Goal: Complete application form

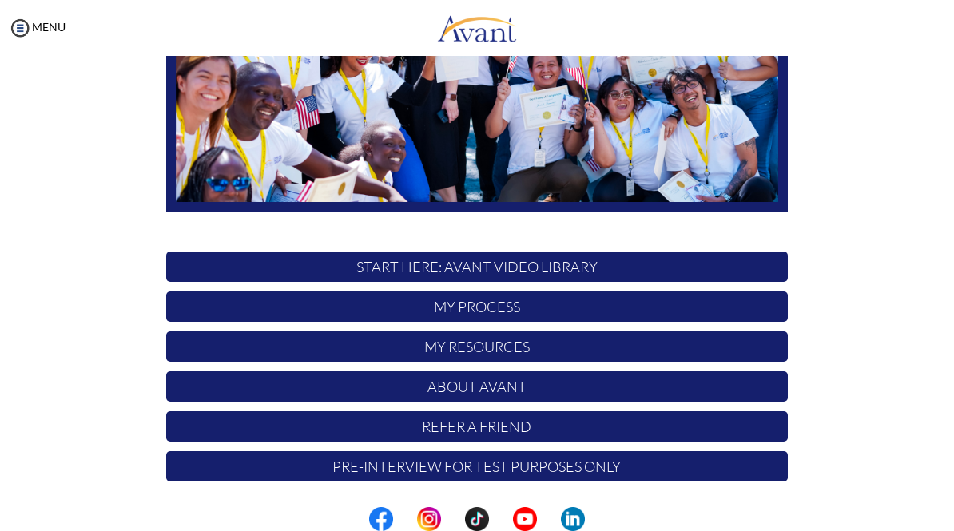
scroll to position [281, 0]
click at [690, 269] on p "START HERE: Avant Video Library" at bounding box center [476, 267] width 621 height 30
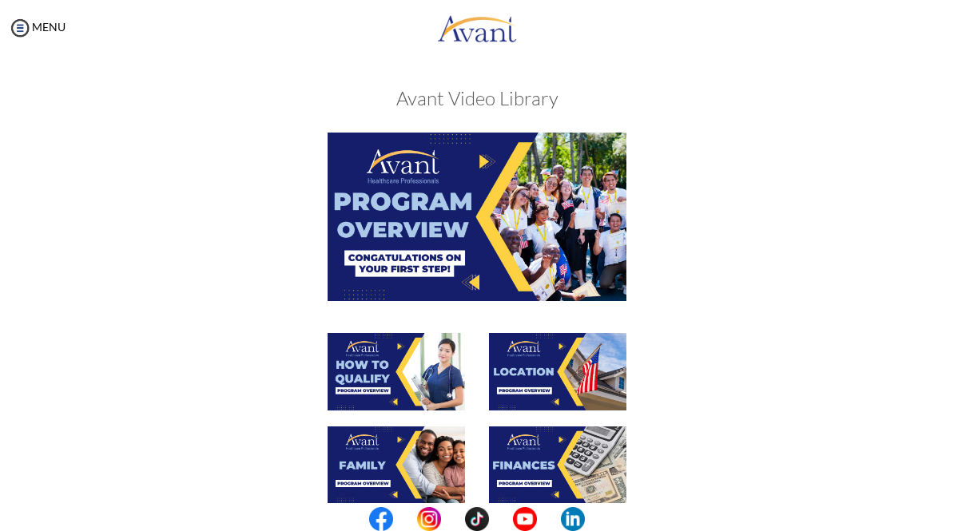
scroll to position [0, 0]
click at [595, 260] on img at bounding box center [476, 217] width 299 height 168
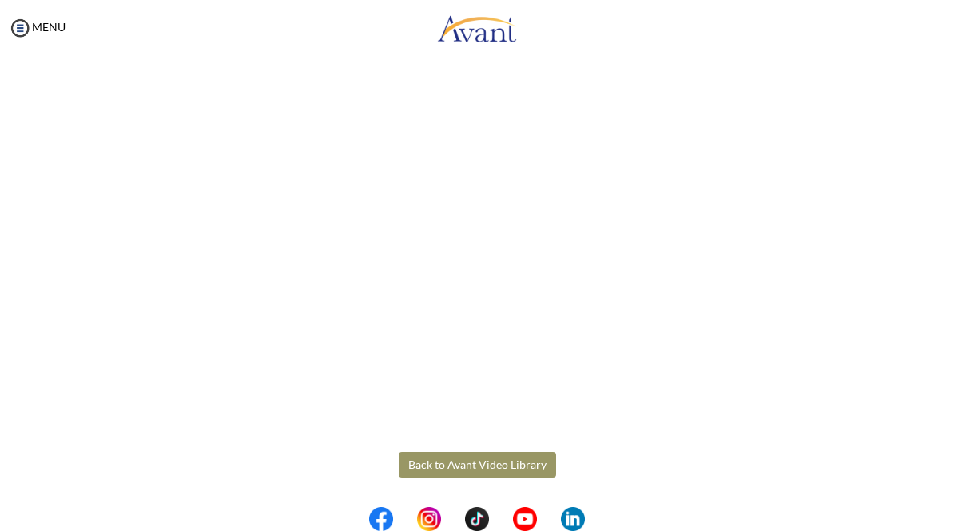
scroll to position [165, 0]
click at [772, 498] on body "Maintenance break. Please come back in 2 hours. MENU My Status What is the next…" at bounding box center [477, 265] width 954 height 531
click at [441, 464] on body "Maintenance break. Please come back in 2 hours. MENU My Status What is the next…" at bounding box center [477, 265] width 954 height 531
click at [444, 453] on button "Back to Avant Video Library" at bounding box center [477, 465] width 157 height 26
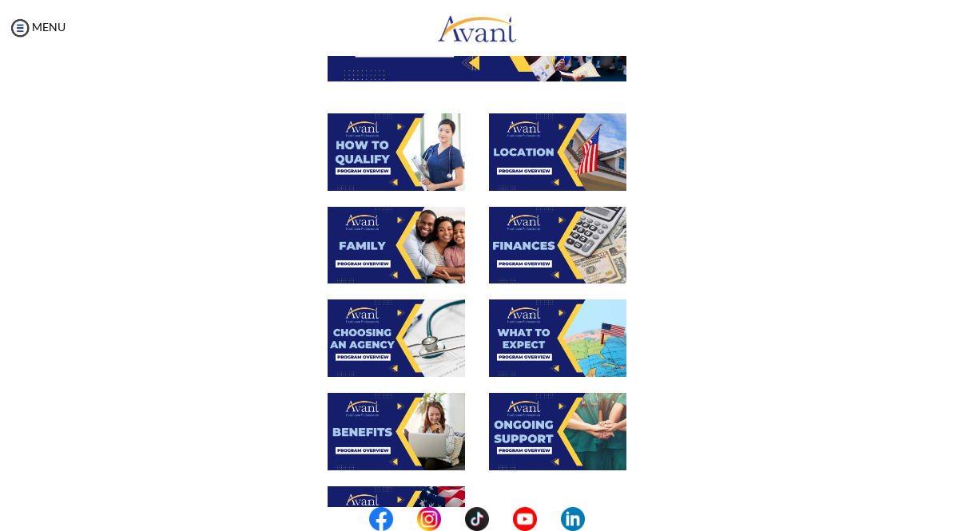
scroll to position [209, 0]
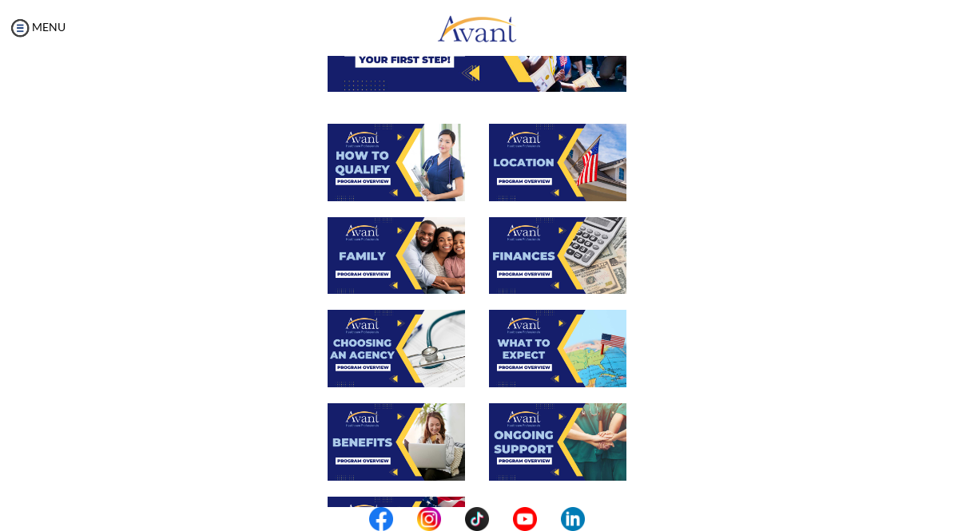
click at [381, 179] on img at bounding box center [395, 162] width 137 height 77
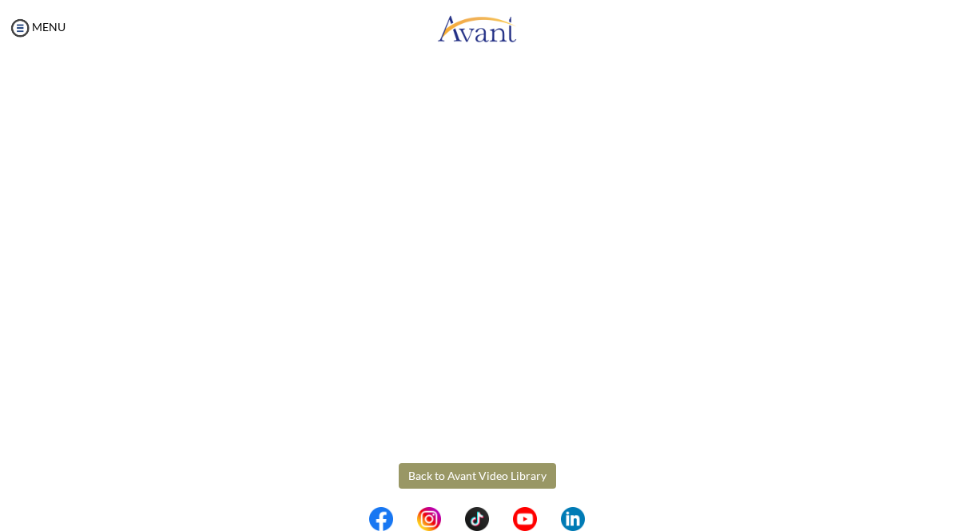
scroll to position [153, 0]
click at [498, 470] on body "Maintenance break. Please come back in 2 hours. MENU My Status What is the next…" at bounding box center [477, 265] width 954 height 531
click at [509, 470] on button "Back to Avant Video Library" at bounding box center [477, 477] width 157 height 26
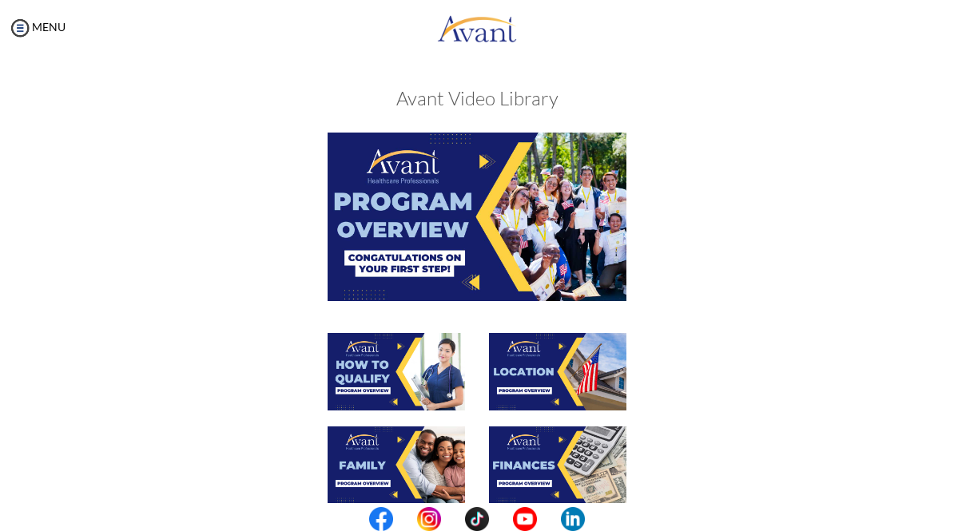
click at [553, 363] on img at bounding box center [557, 371] width 137 height 77
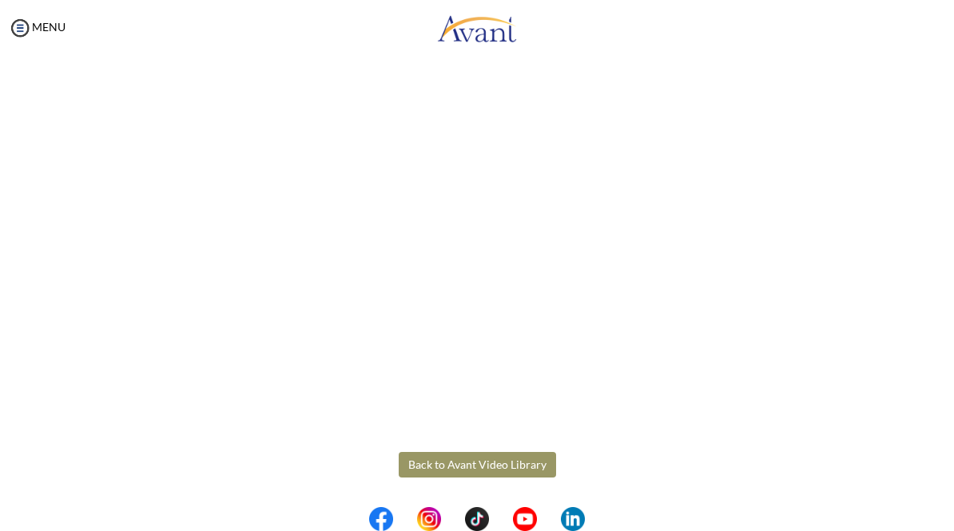
scroll to position [165, 0]
click at [440, 467] on body "Maintenance break. Please come back in 2 hours. MENU My Status What is the next…" at bounding box center [477, 265] width 954 height 531
click at [477, 462] on button "Back to Avant Video Library" at bounding box center [477, 465] width 157 height 26
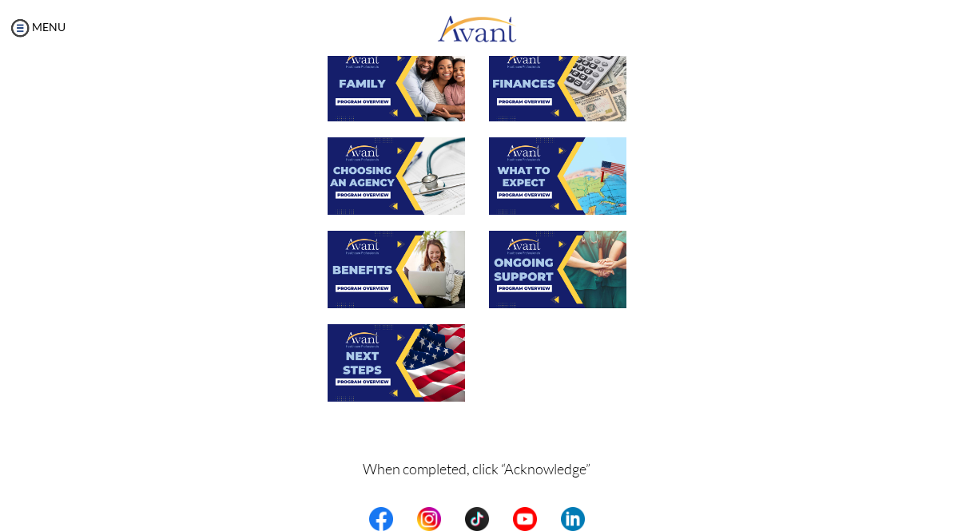
scroll to position [363, 0]
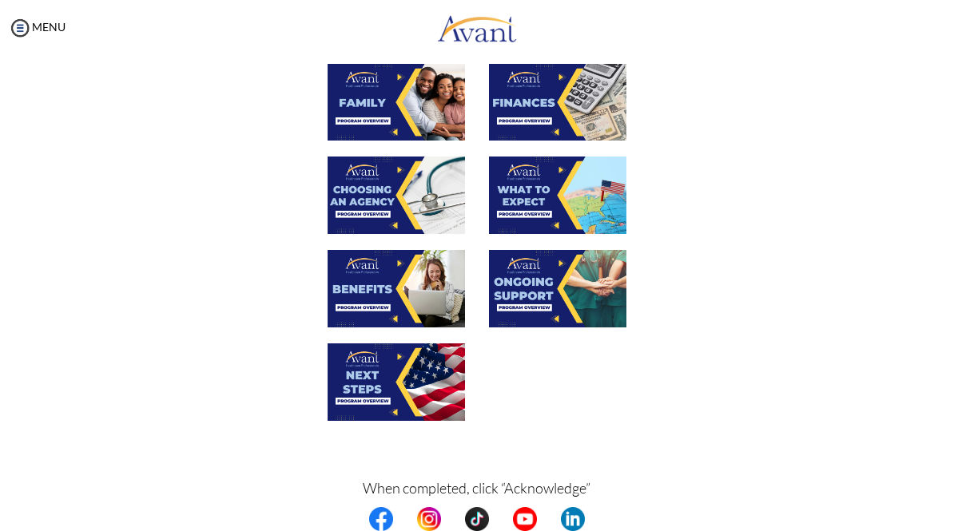
click at [389, 198] on img at bounding box center [395, 195] width 137 height 77
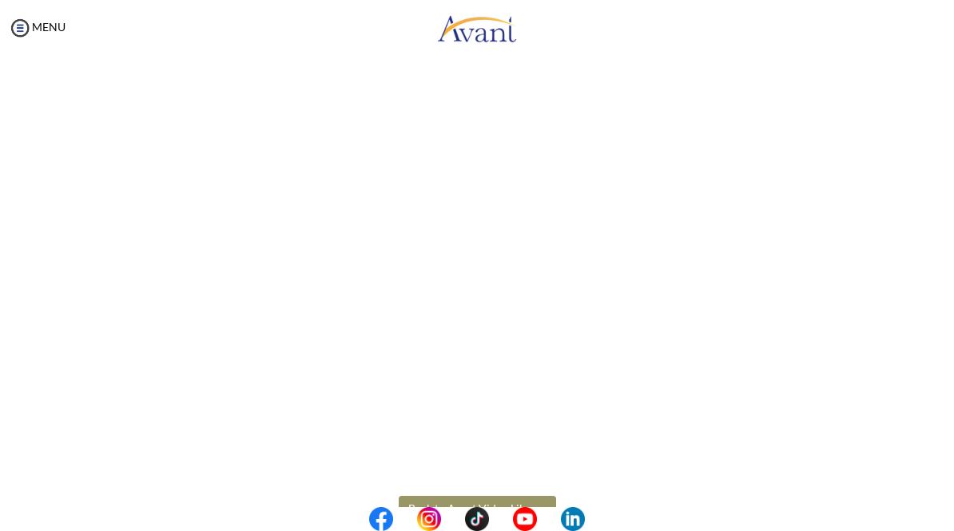
scroll to position [302, 0]
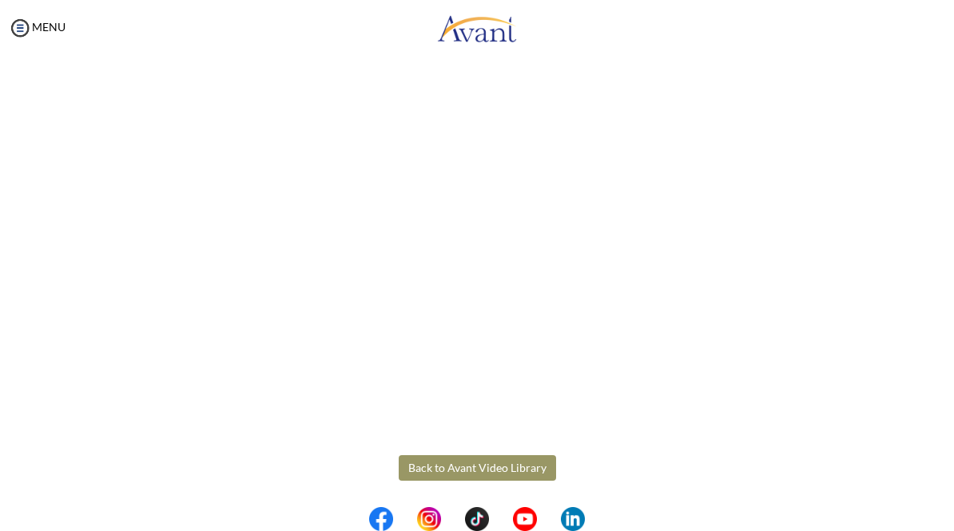
click at [478, 464] on body "Maintenance break. Please come back in 2 hours. MENU My Status What is the next…" at bounding box center [477, 265] width 954 height 531
click at [468, 473] on button "Back to Avant Video Library" at bounding box center [477, 468] width 157 height 26
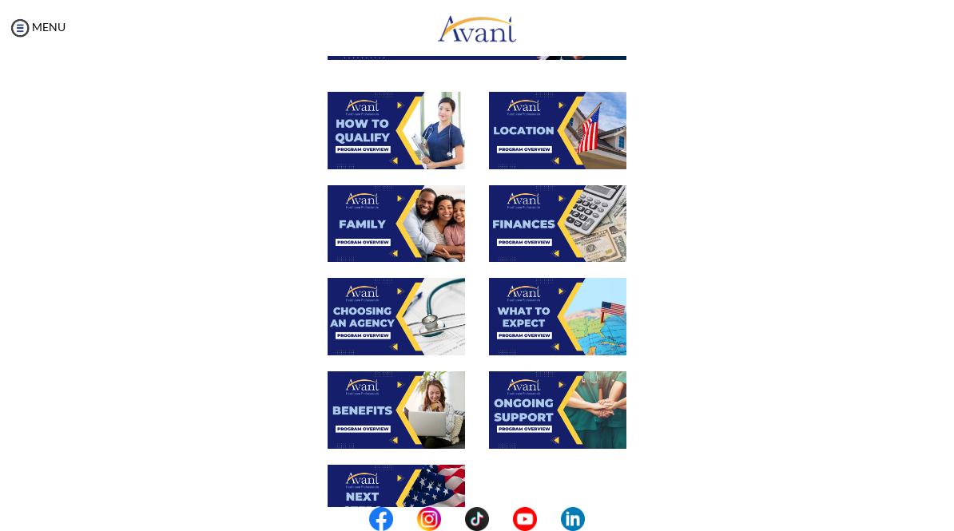
scroll to position [262, 0]
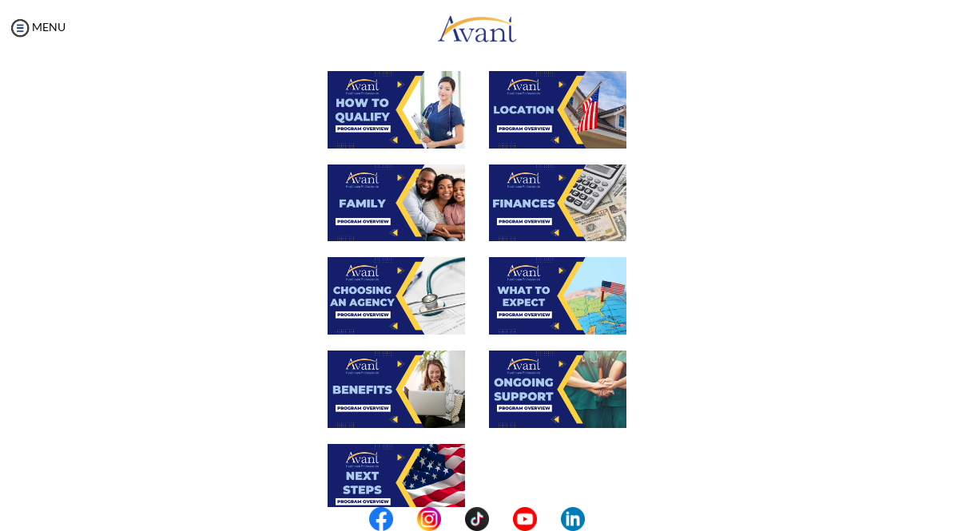
click at [593, 310] on img at bounding box center [557, 295] width 137 height 77
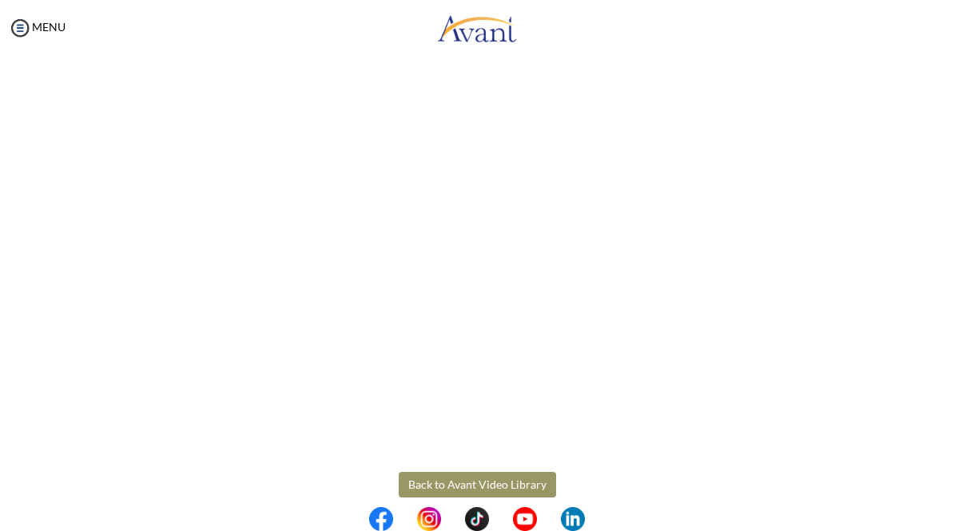
scroll to position [289, 0]
click at [442, 477] on body "Maintenance break. Please come back in 2 hours. MENU My Status What is the next…" at bounding box center [477, 265] width 954 height 531
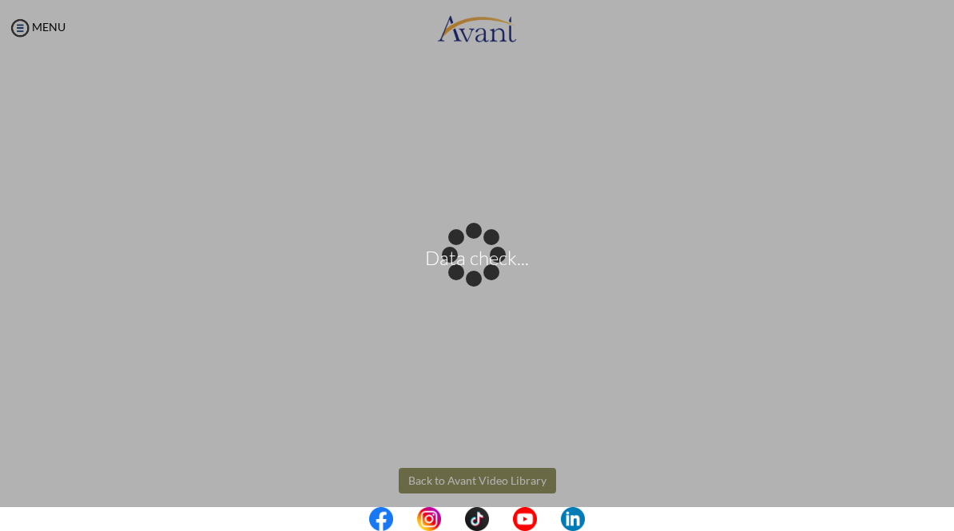
click at [466, 277] on div "Data check..." at bounding box center [477, 266] width 22 height 22
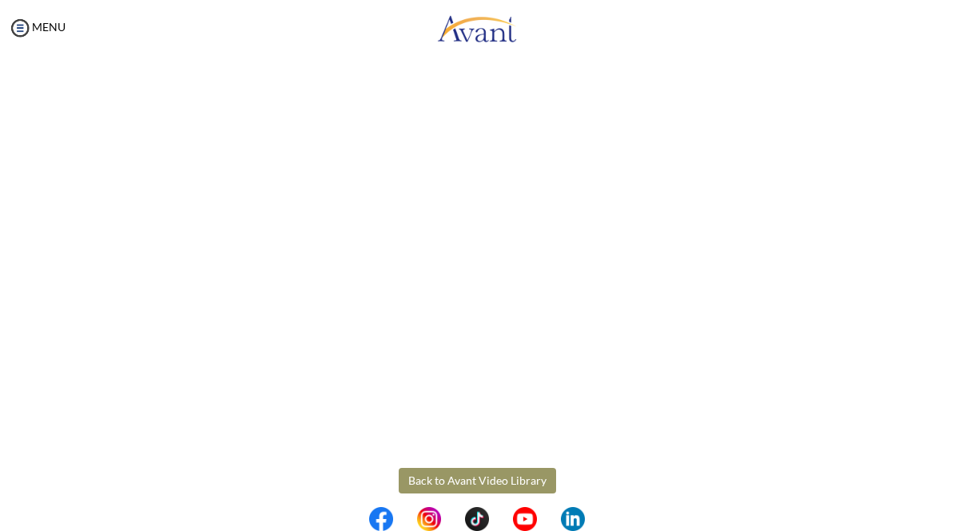
click at [450, 485] on button "Back to Avant Video Library" at bounding box center [477, 481] width 157 height 26
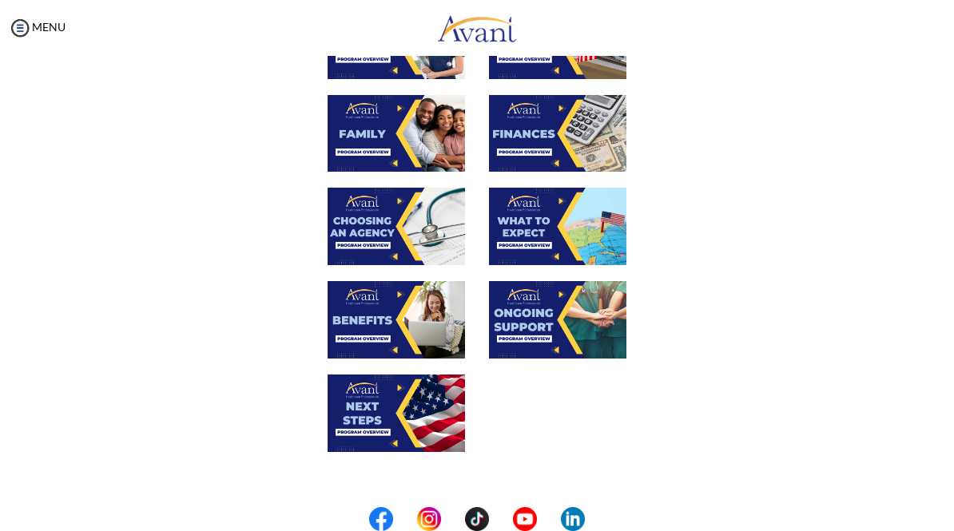
scroll to position [331, 0]
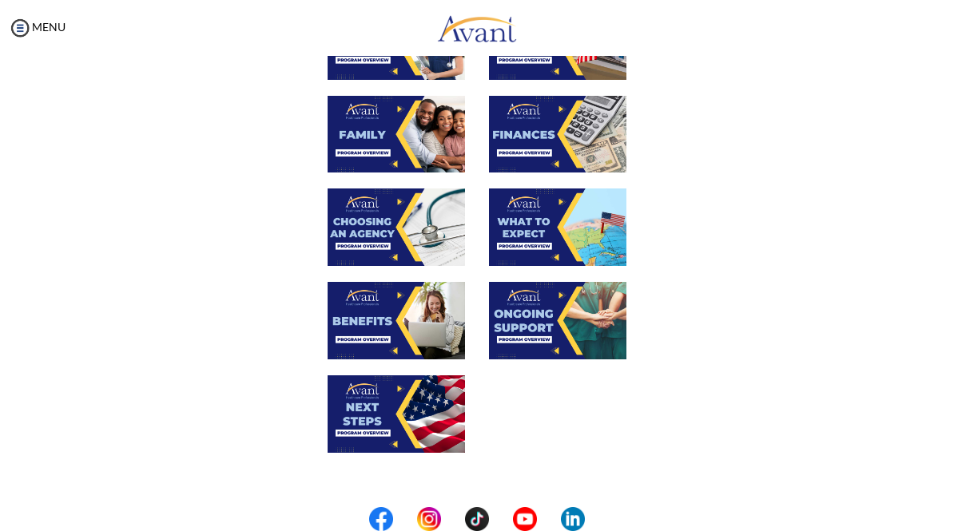
click at [351, 349] on img at bounding box center [395, 320] width 137 height 77
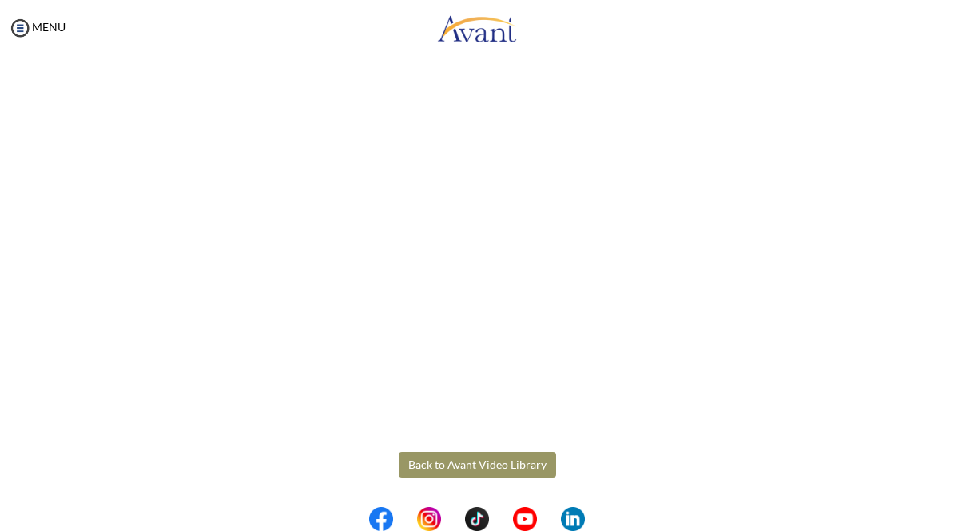
scroll to position [305, 0]
click at [439, 474] on body "Maintenance break. Please come back in 2 hours. MENU My Status What is the next…" at bounding box center [477, 265] width 954 height 531
click at [422, 468] on button "Back to Avant Video Library" at bounding box center [477, 465] width 157 height 26
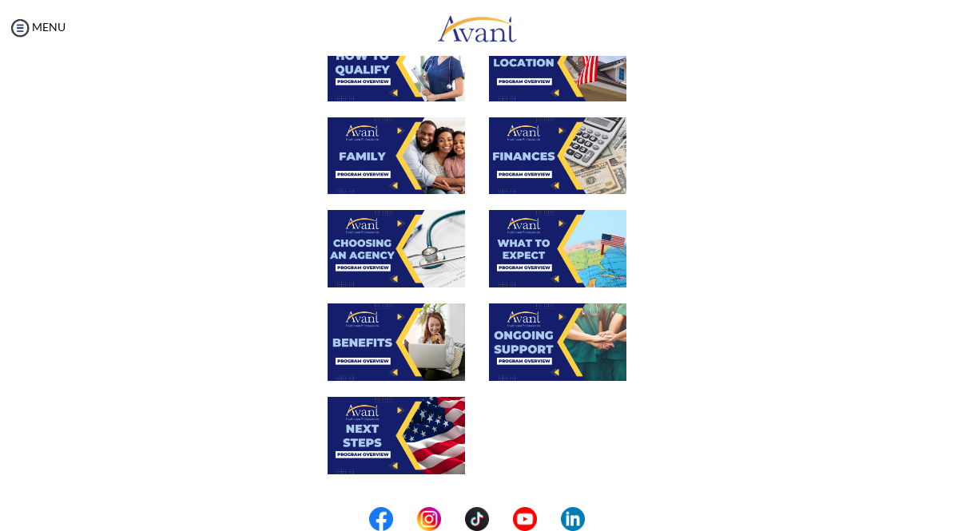
scroll to position [312, 0]
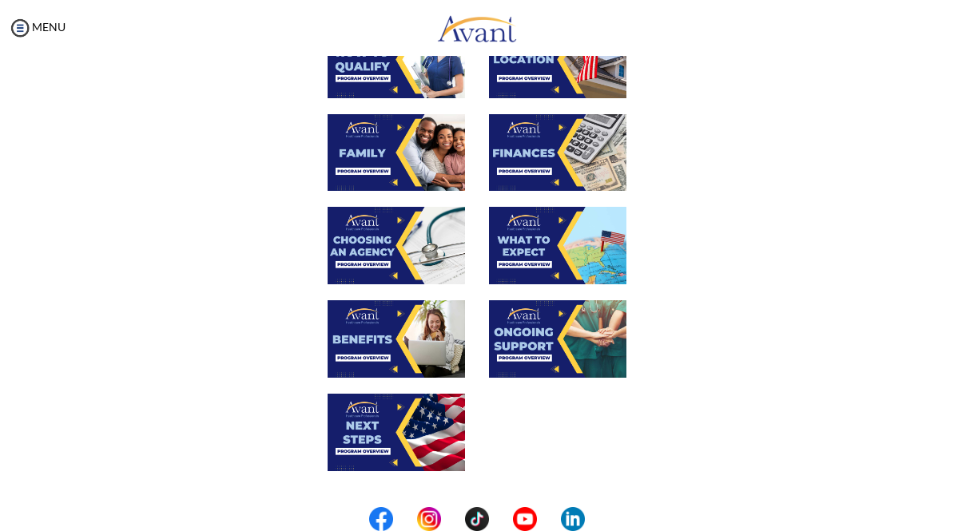
click at [373, 439] on img at bounding box center [395, 432] width 137 height 77
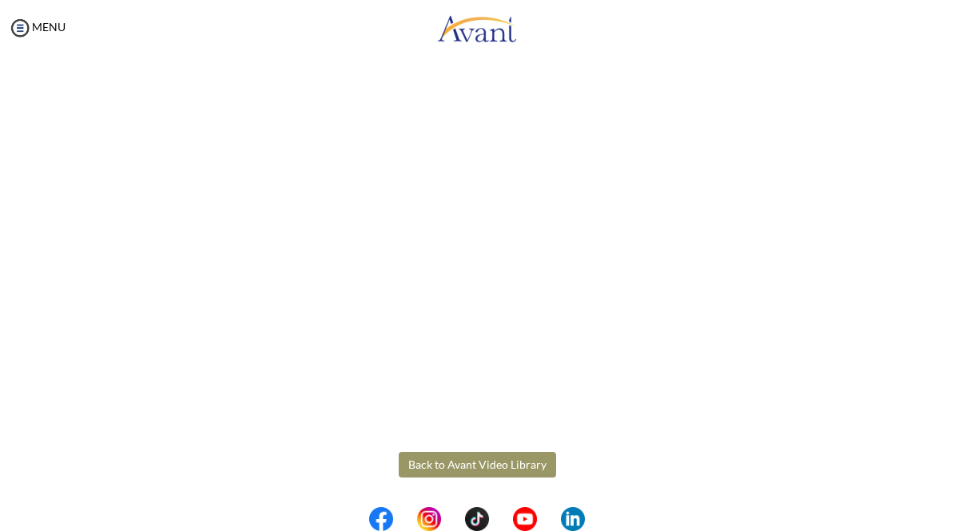
scroll to position [305, 0]
click at [435, 458] on body "Maintenance break. Please come back in 2 hours. MENU My Status What is the next…" at bounding box center [477, 265] width 954 height 531
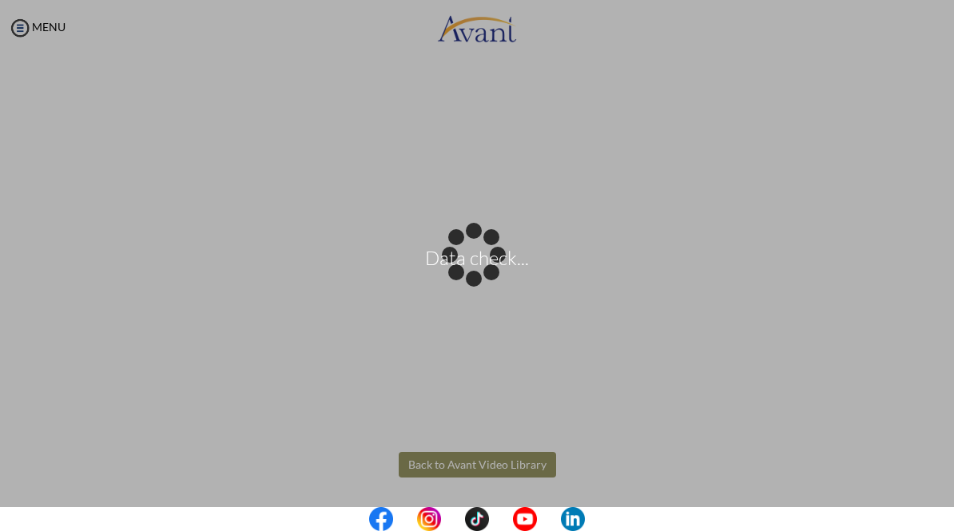
click at [466, 277] on div "Data check..." at bounding box center [477, 266] width 22 height 22
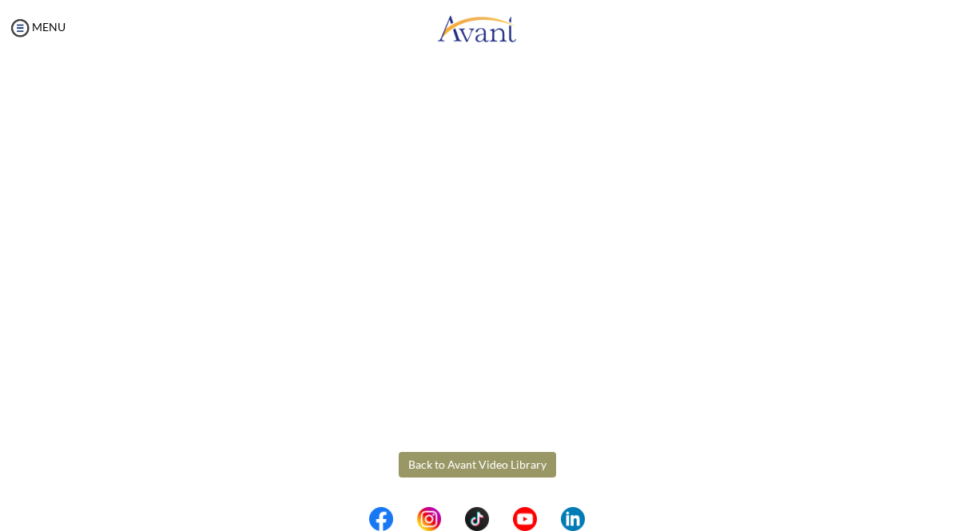
click at [422, 460] on button "Back to Avant Video Library" at bounding box center [477, 465] width 157 height 26
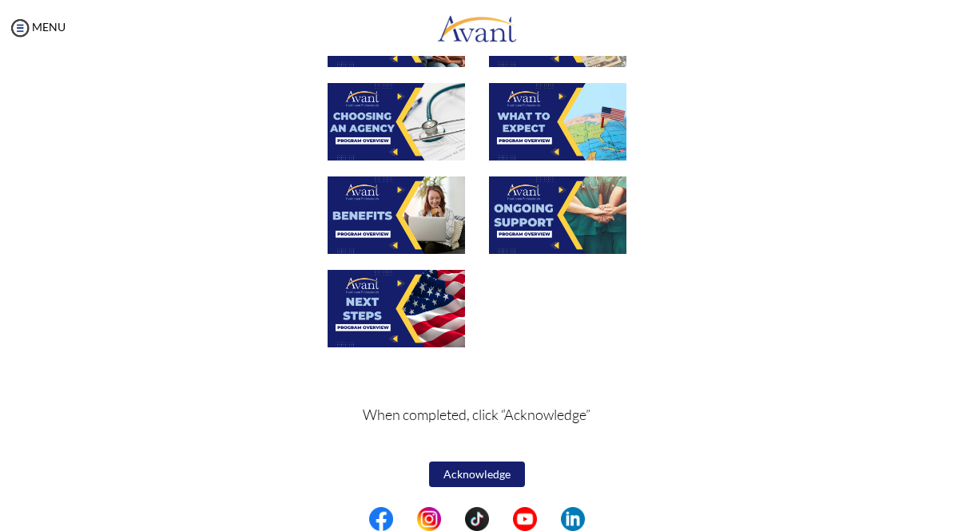
scroll to position [435, 0]
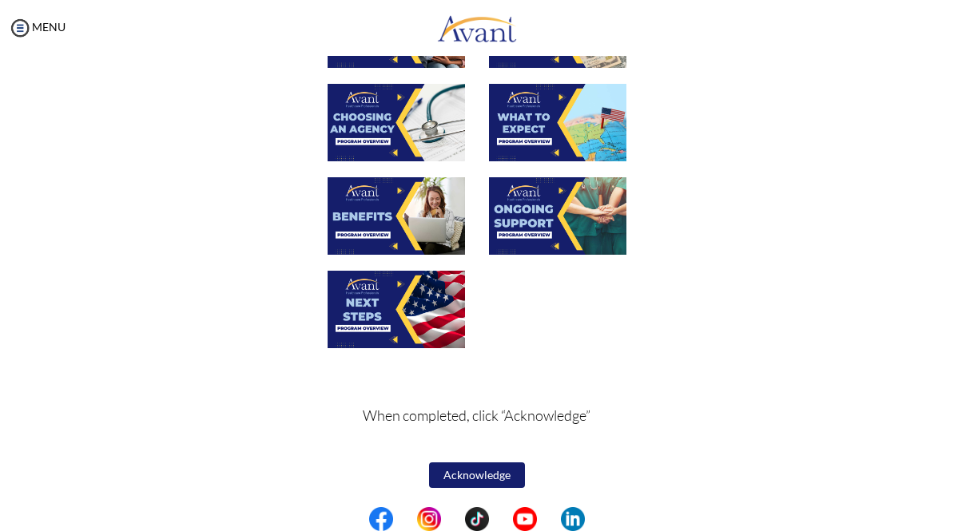
click at [446, 482] on button "Acknowledge" at bounding box center [477, 475] width 96 height 26
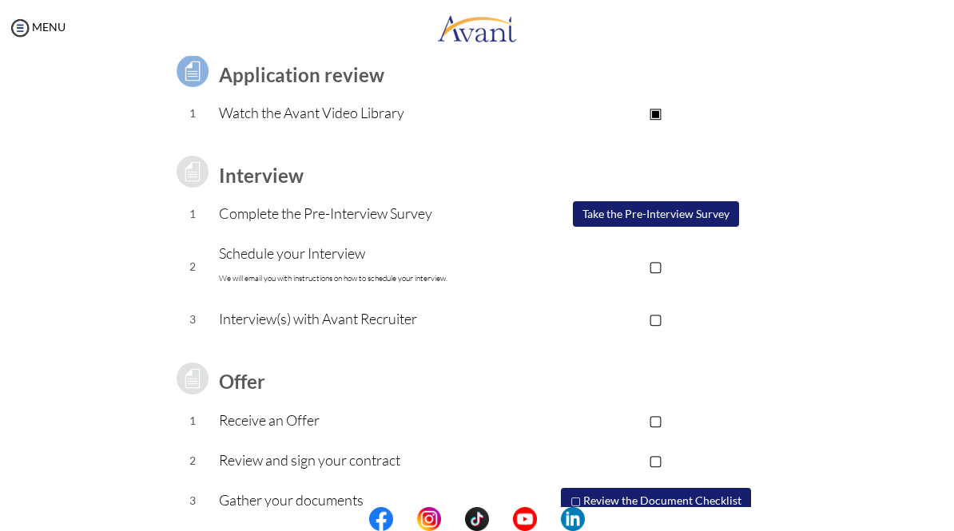
scroll to position [128, 0]
click at [642, 220] on button "Take the Pre-Interview Survey" at bounding box center [656, 213] width 166 height 26
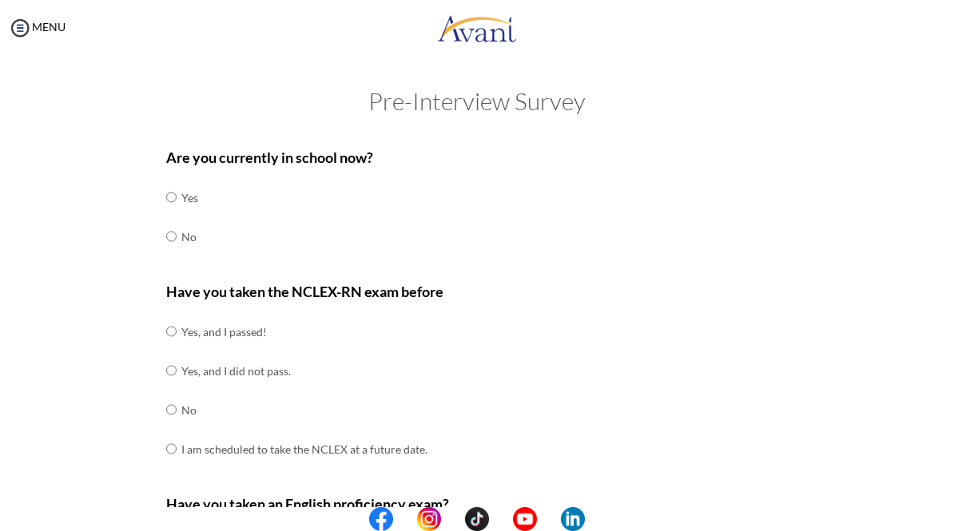
click at [167, 233] on input "radio" at bounding box center [171, 236] width 10 height 32
radio input "true"
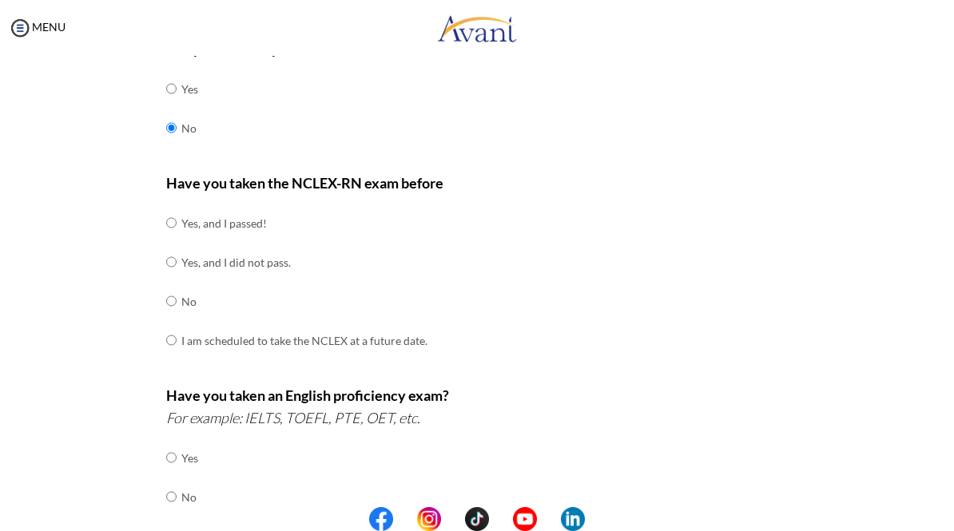
scroll to position [115, 0]
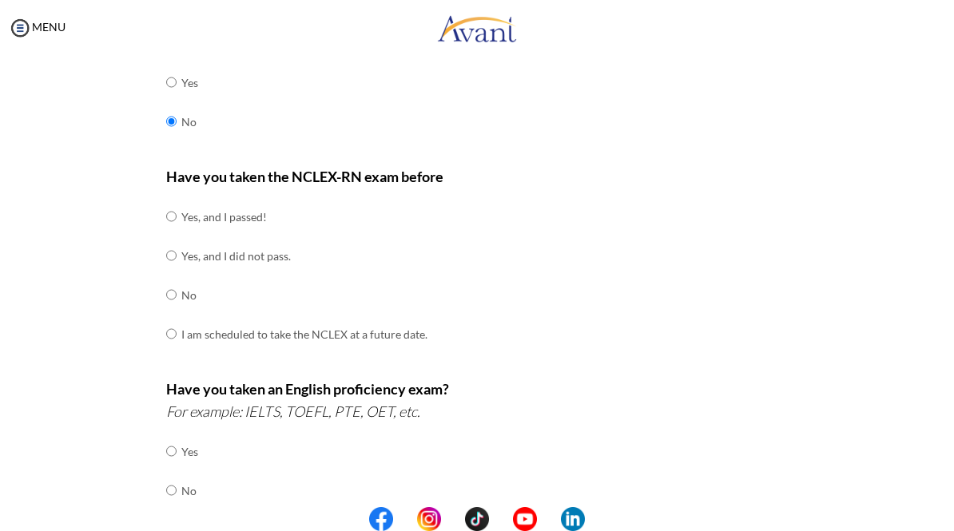
click at [169, 220] on input "radio" at bounding box center [171, 216] width 10 height 32
radio input "true"
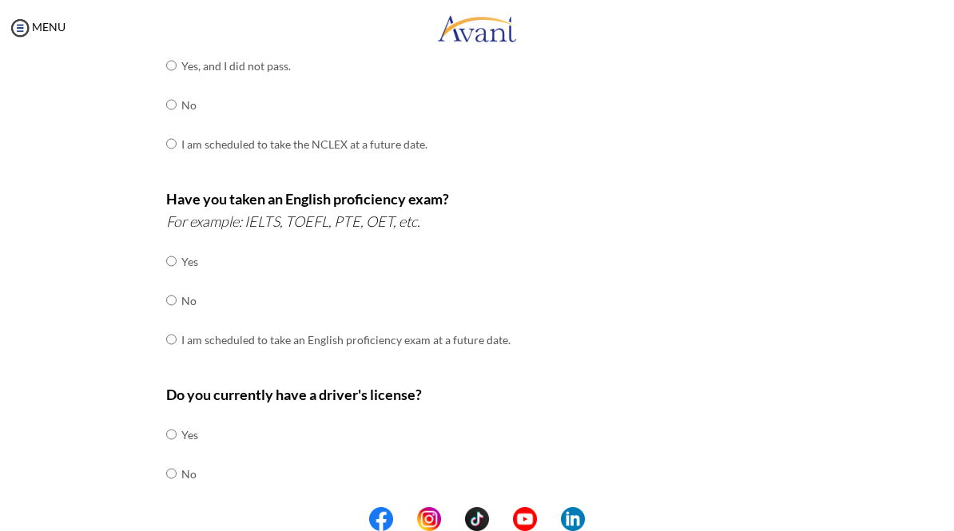
scroll to position [304, 0]
click at [173, 288] on input "radio" at bounding box center [171, 301] width 10 height 32
radio input "true"
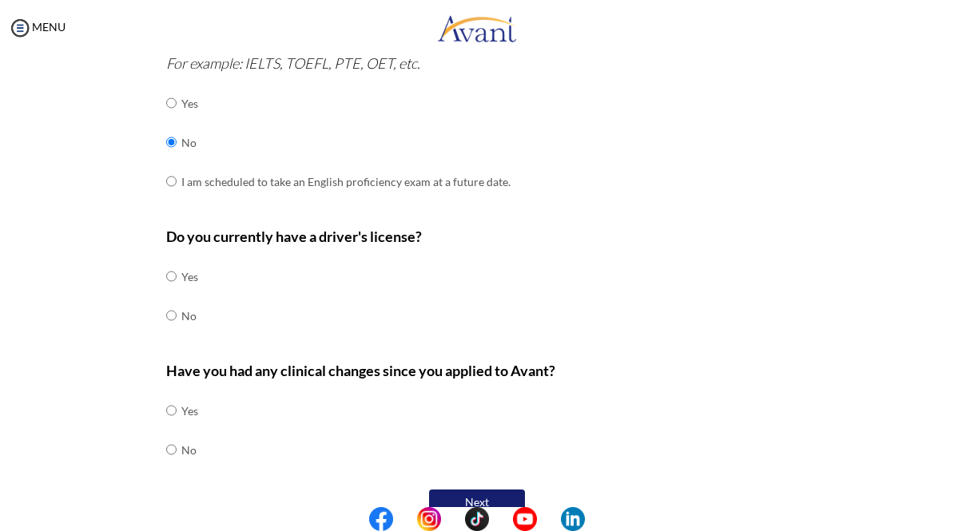
scroll to position [468, 0]
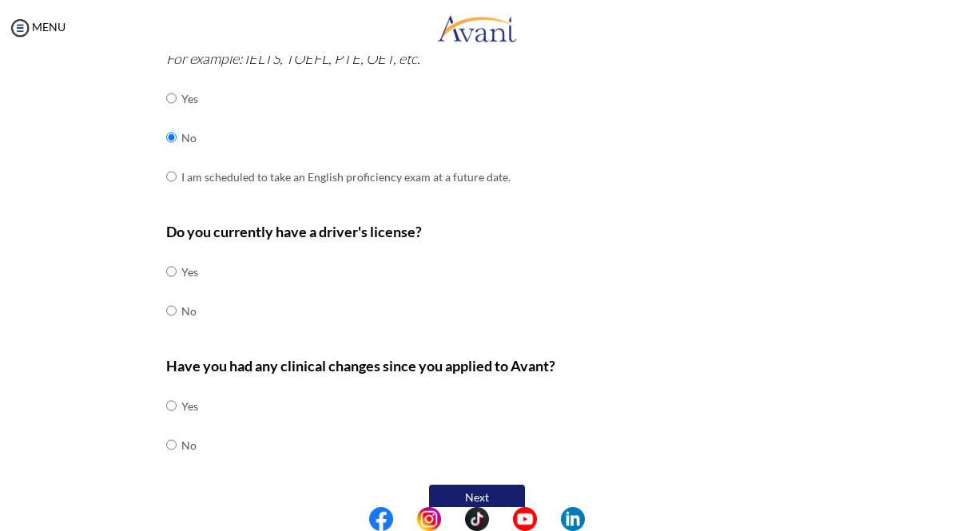
click at [169, 256] on input "radio" at bounding box center [171, 272] width 10 height 32
radio input "true"
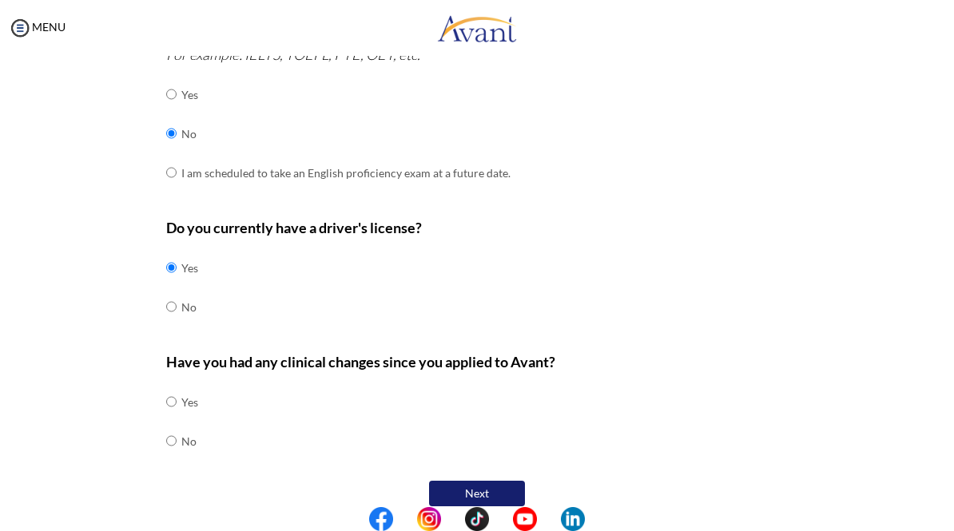
scroll to position [470, 0]
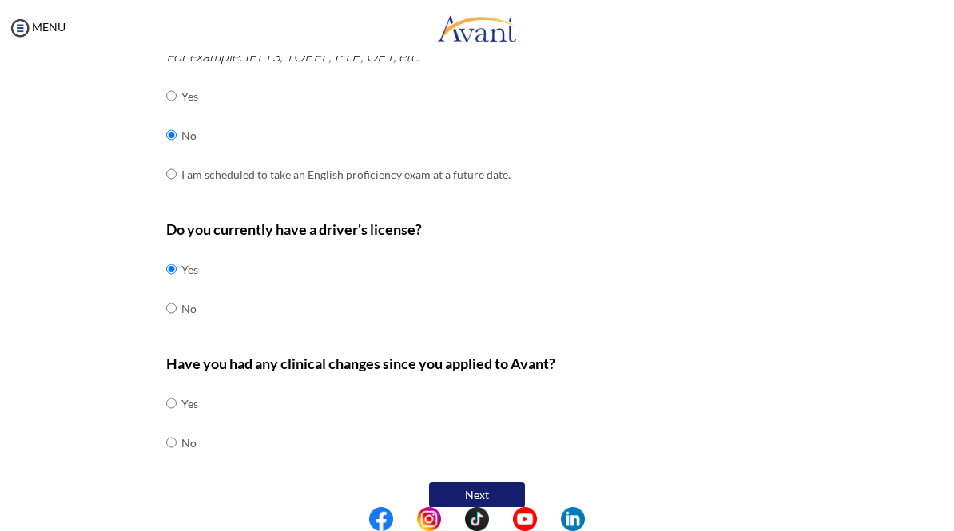
click at [166, 427] on input "radio" at bounding box center [171, 443] width 10 height 32
radio input "true"
click at [475, 482] on button "Next" at bounding box center [477, 495] width 96 height 26
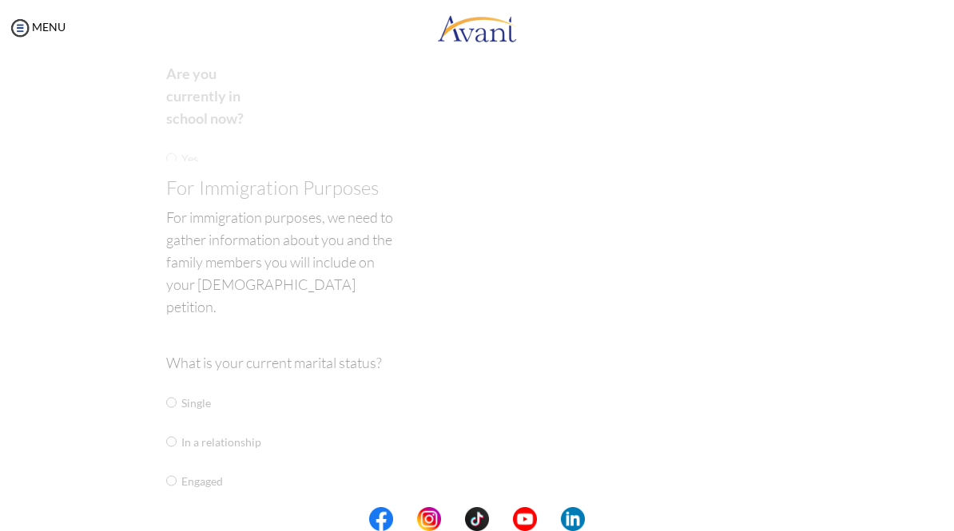
scroll to position [32, 0]
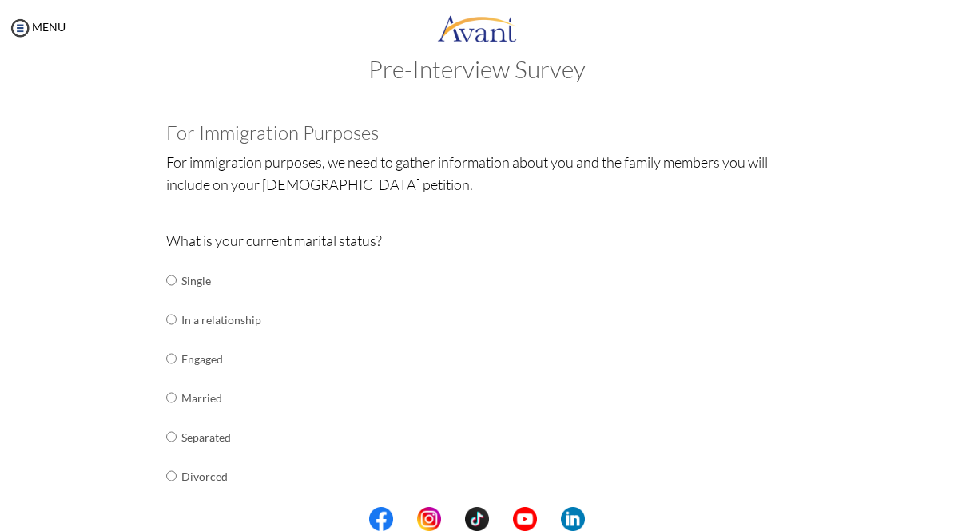
click at [177, 287] on input "radio" at bounding box center [171, 280] width 10 height 32
radio input "true"
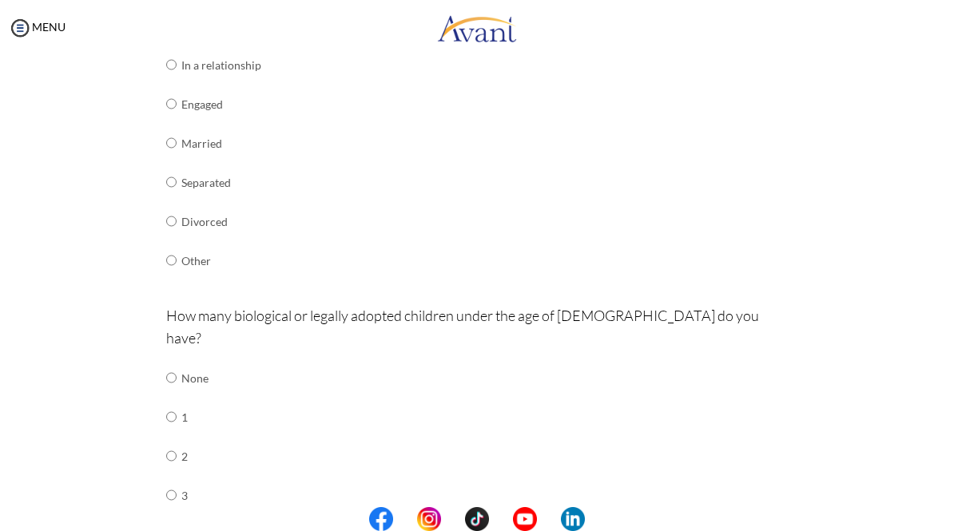
scroll to position [320, 0]
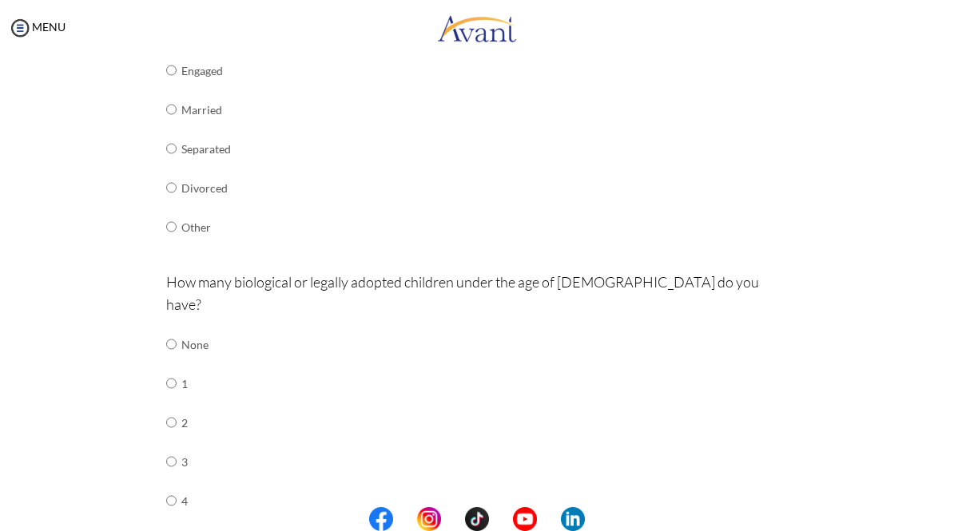
click at [169, 328] on input "radio" at bounding box center [171, 344] width 10 height 32
radio input "true"
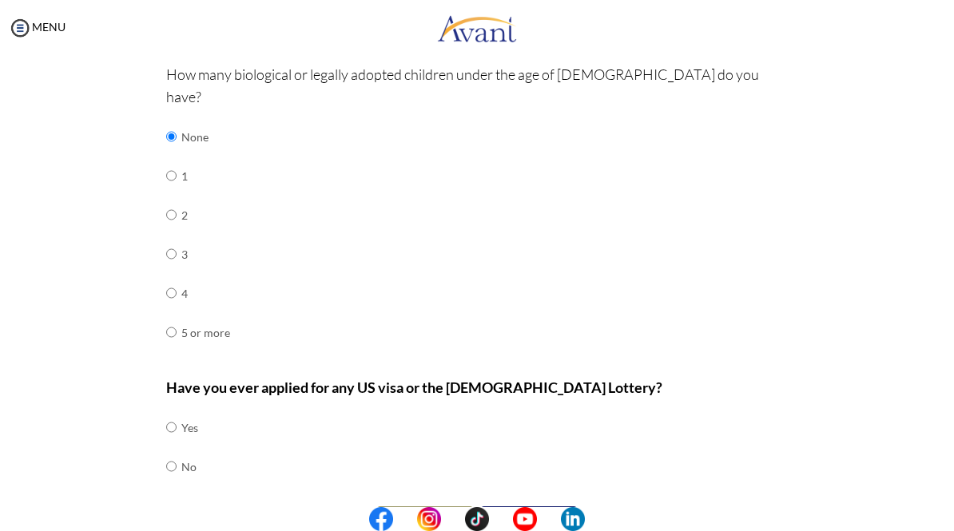
scroll to position [526, 0]
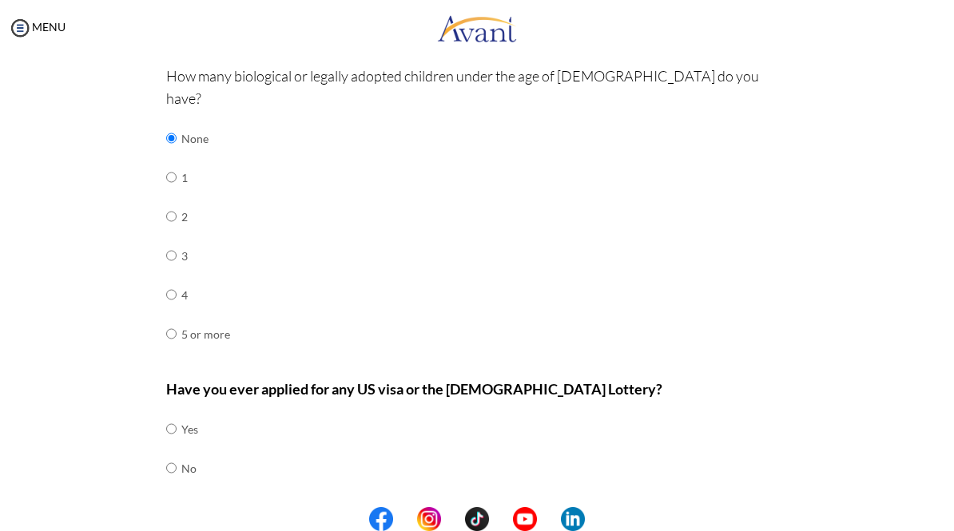
click at [166, 452] on input "radio" at bounding box center [171, 468] width 10 height 32
radio input "true"
click at [548, 508] on button "Next" at bounding box center [529, 521] width 96 height 26
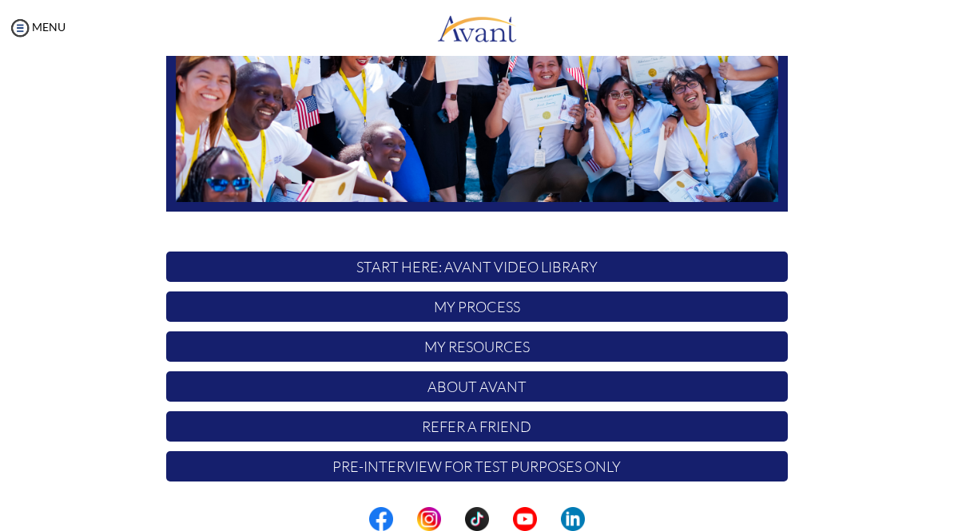
scroll to position [281, 0]
click at [383, 308] on p "My Process" at bounding box center [476, 307] width 621 height 30
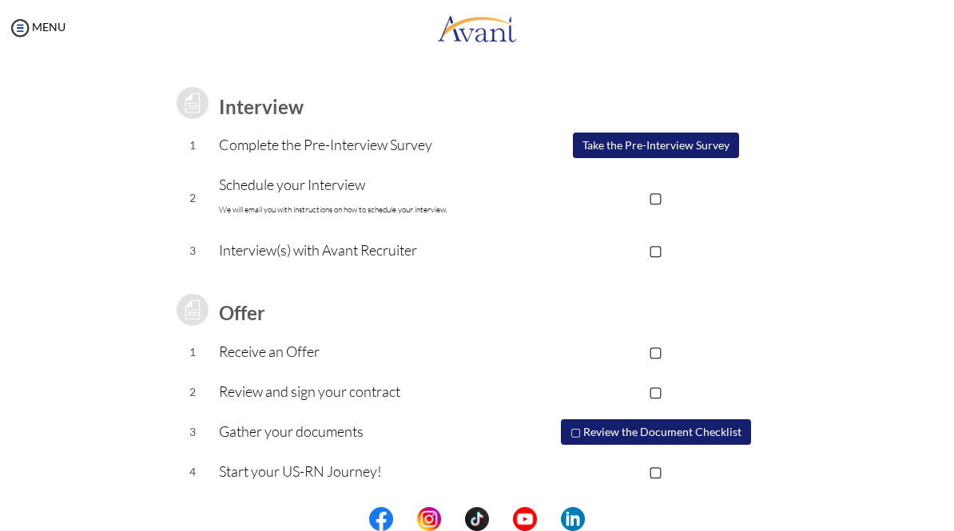
scroll to position [195, 0]
click at [665, 201] on p "▢" at bounding box center [656, 198] width 264 height 22
click at [661, 196] on p "▣" at bounding box center [656, 198] width 264 height 22
click at [594, 152] on button "Take the Pre-Interview Survey" at bounding box center [656, 146] width 166 height 26
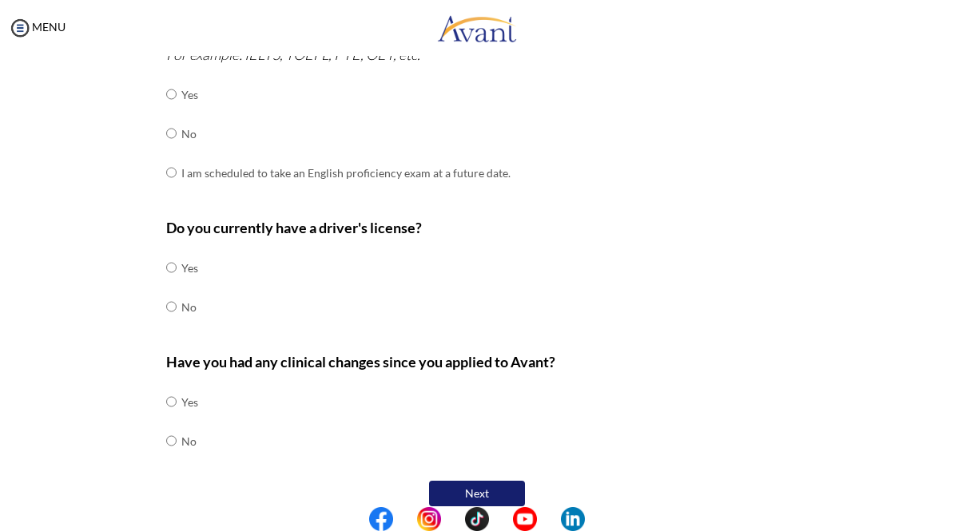
scroll to position [470, 0]
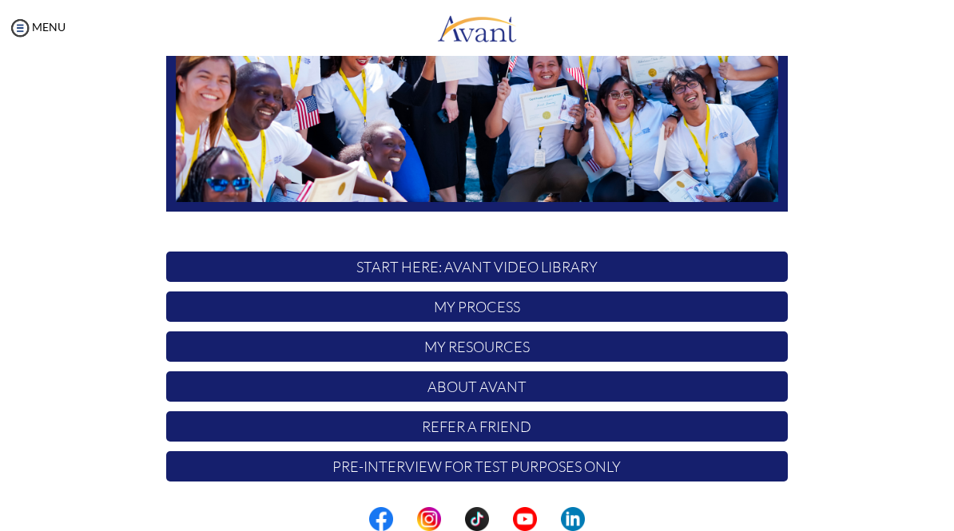
scroll to position [281, 0]
click at [669, 476] on p "Pre-Interview for test purposes only" at bounding box center [476, 466] width 621 height 30
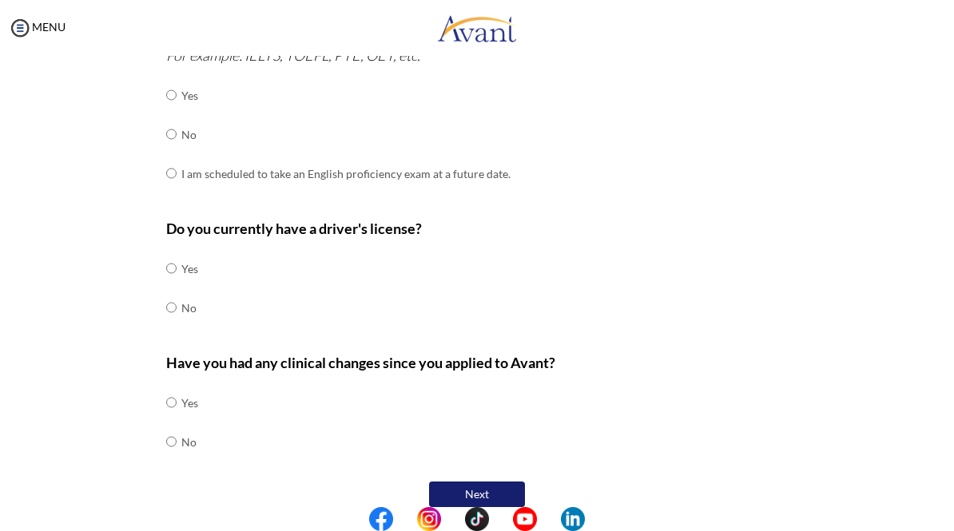
scroll to position [470, 0]
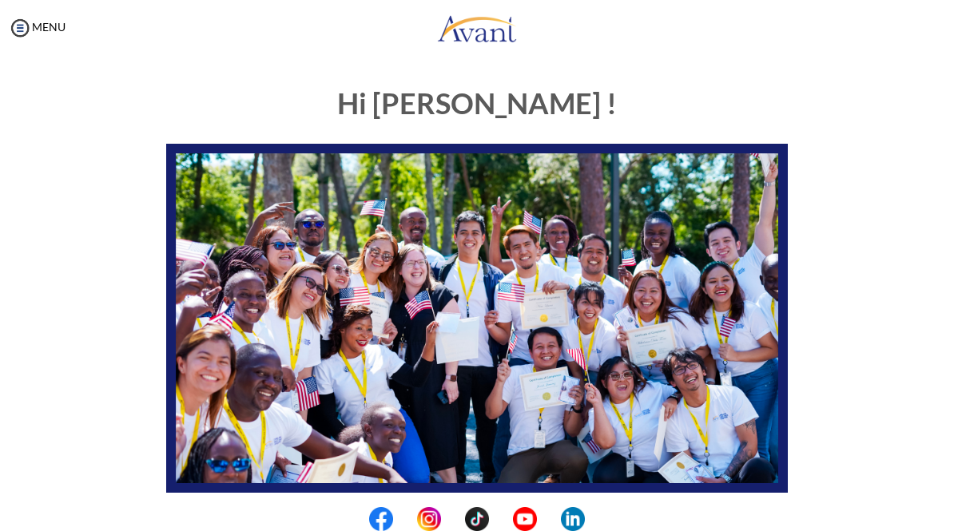
click at [26, 33] on img at bounding box center [20, 28] width 24 height 24
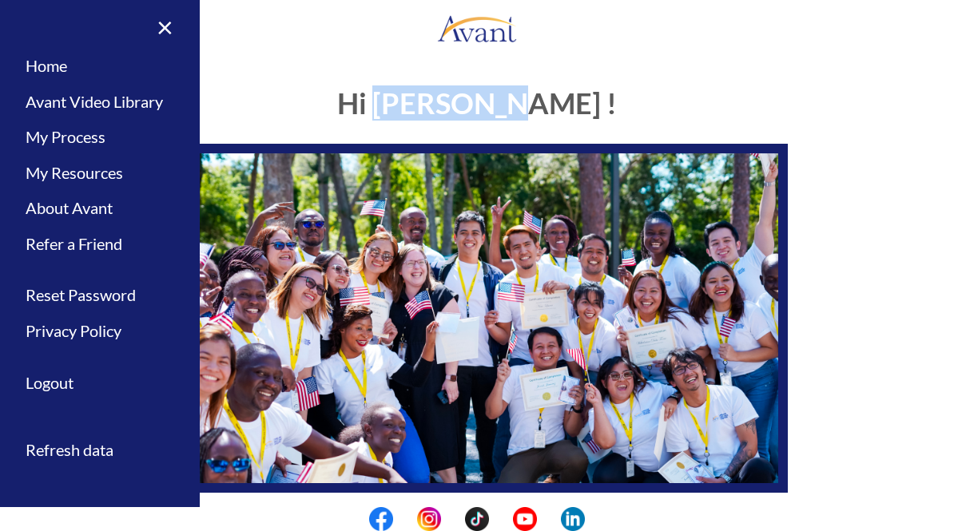
click at [891, 245] on div "Hi Jacques ! START HERE: Avant Video Library My Process My Resources About Avan…" at bounding box center [477, 462] width 922 height 780
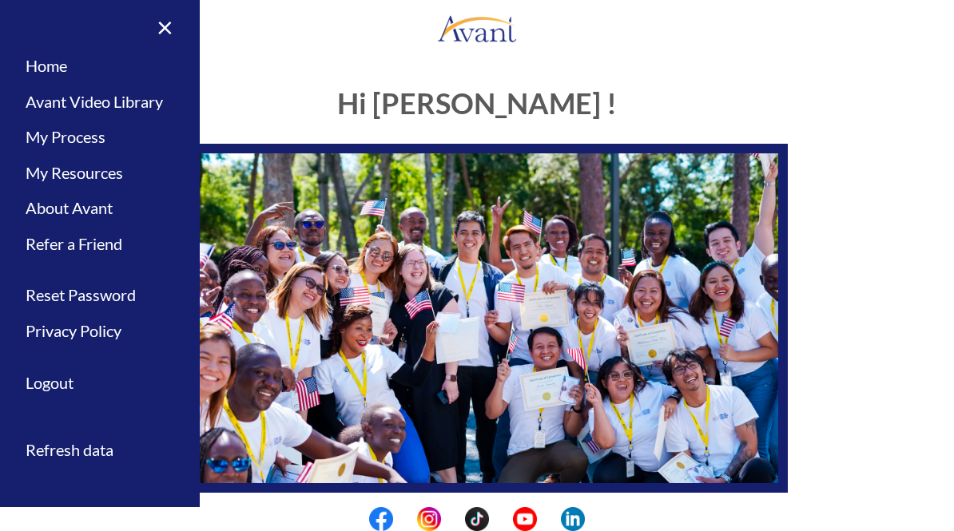
click at [851, 189] on div "Hi Jacques ! START HERE: Avant Video Library My Process My Resources About Avan…" at bounding box center [476, 422] width 775 height 700
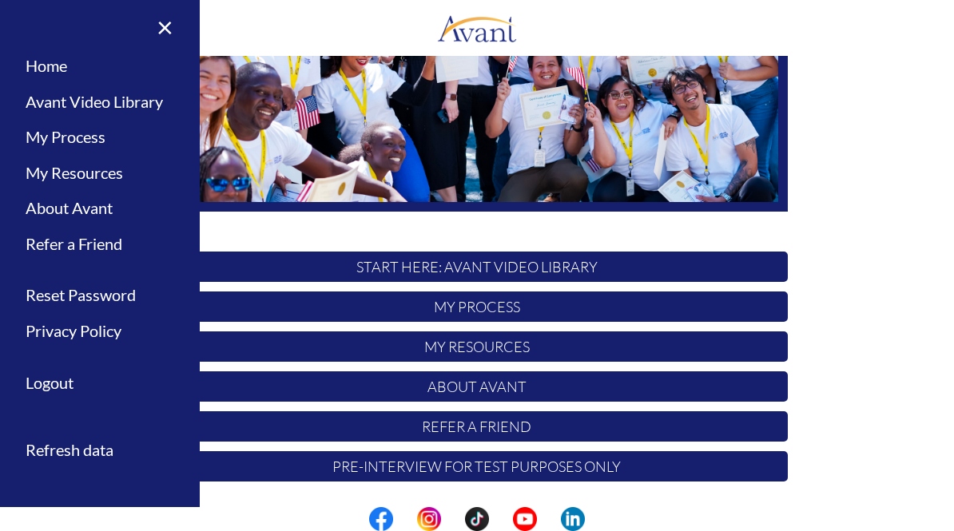
scroll to position [281, 0]
click at [587, 343] on p "My Resources" at bounding box center [476, 346] width 621 height 30
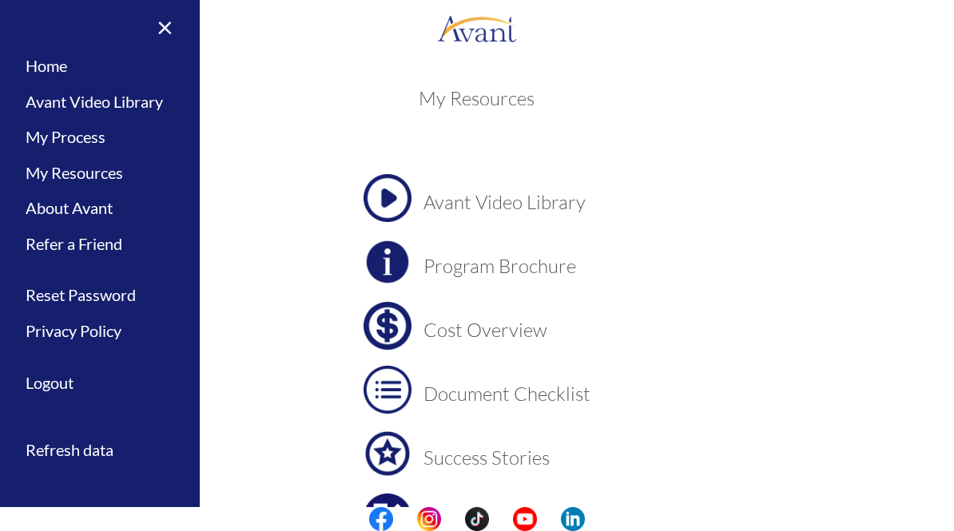
scroll to position [0, 0]
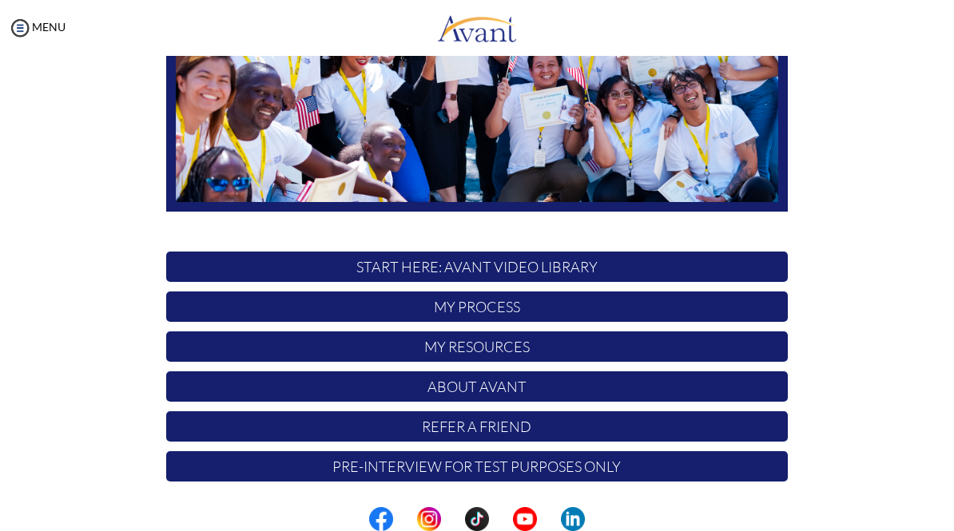
scroll to position [281, 0]
click at [204, 263] on p "START HERE: Avant Video Library" at bounding box center [476, 267] width 621 height 30
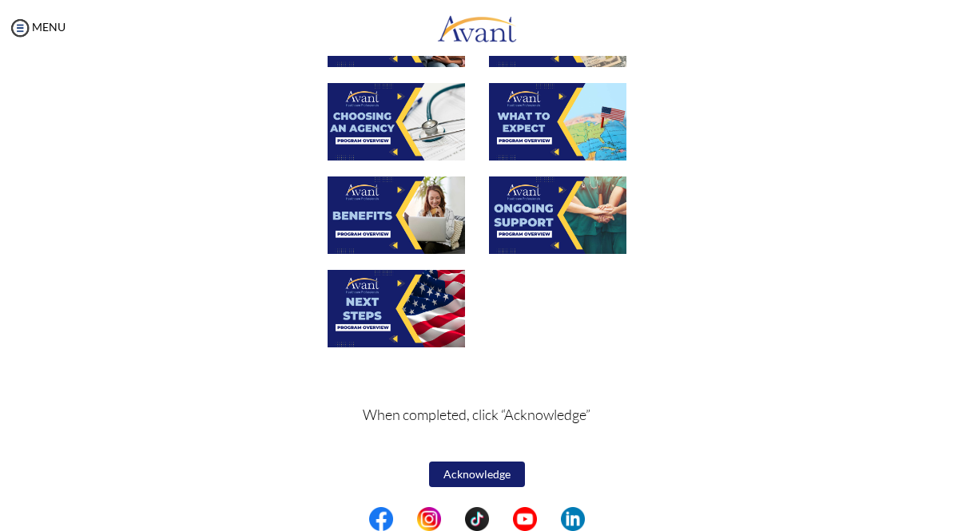
scroll to position [435, 0]
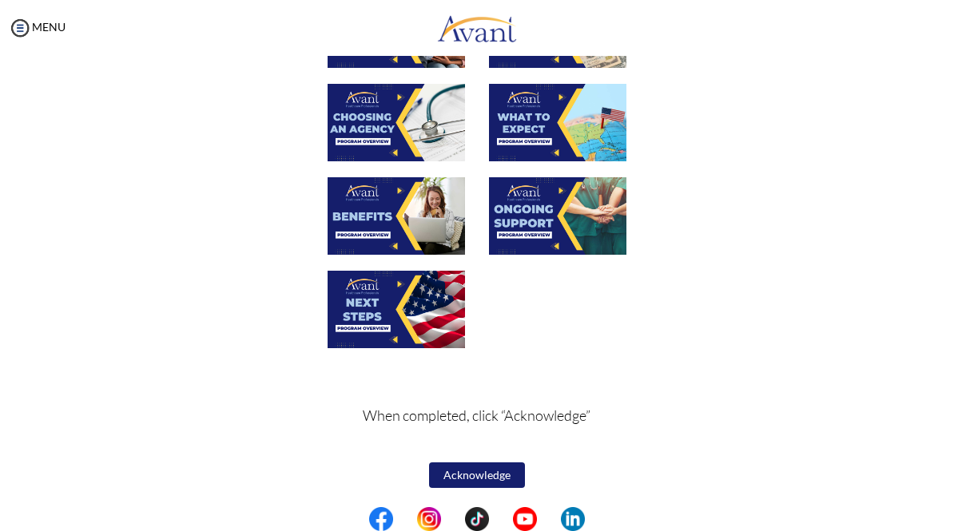
click at [458, 477] on button "Acknowledge" at bounding box center [477, 475] width 96 height 26
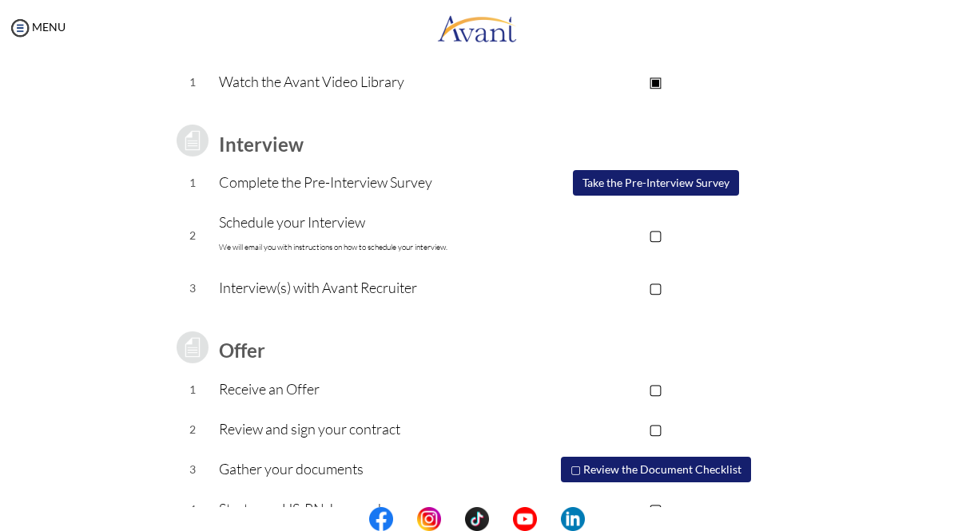
scroll to position [157, 0]
